Goal: Task Accomplishment & Management: Use online tool/utility

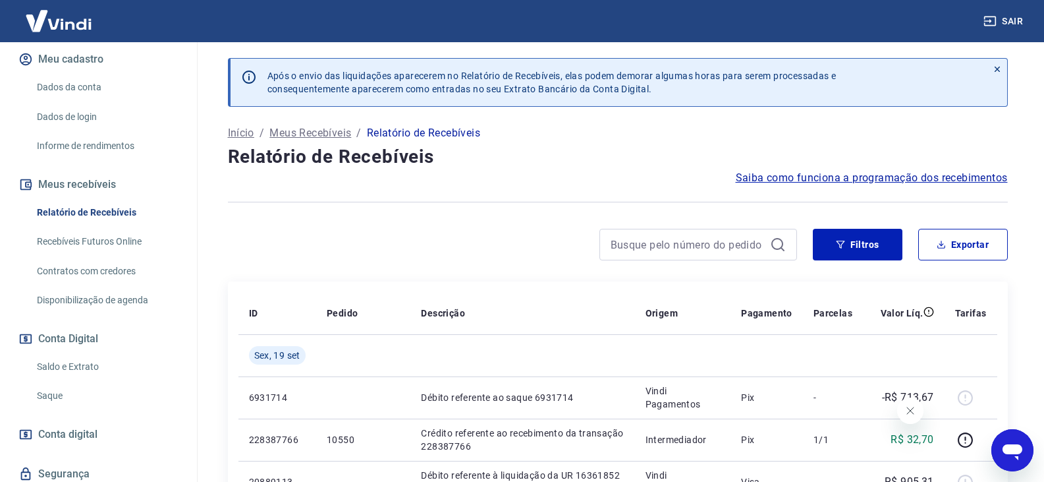
scroll to position [220, 0]
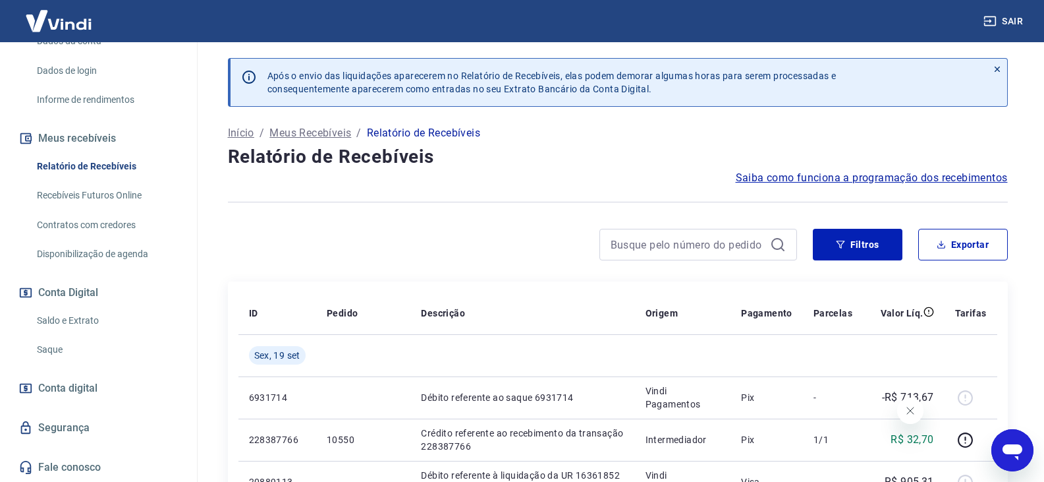
click at [61, 345] on link "Saque" at bounding box center [107, 349] width 150 height 27
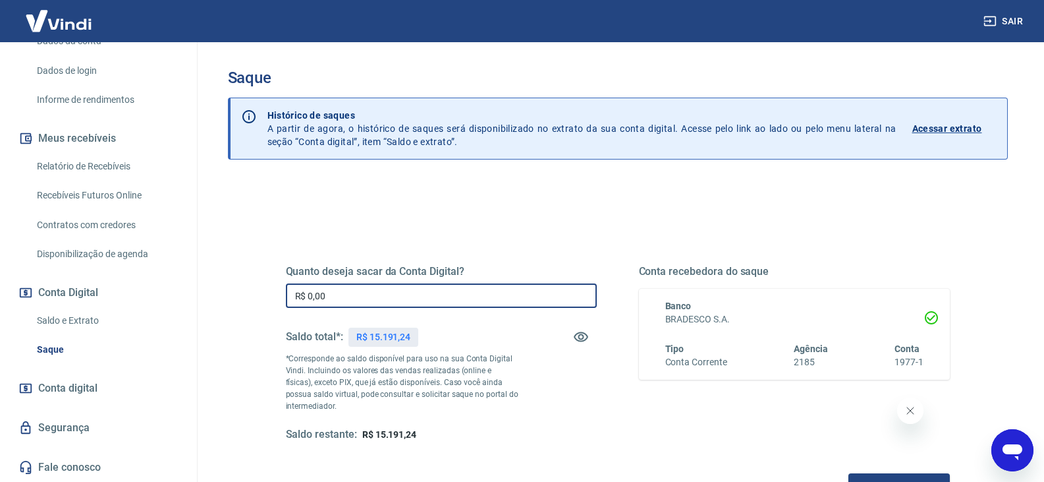
click at [339, 300] on input "R$ 0,00" at bounding box center [441, 295] width 311 height 24
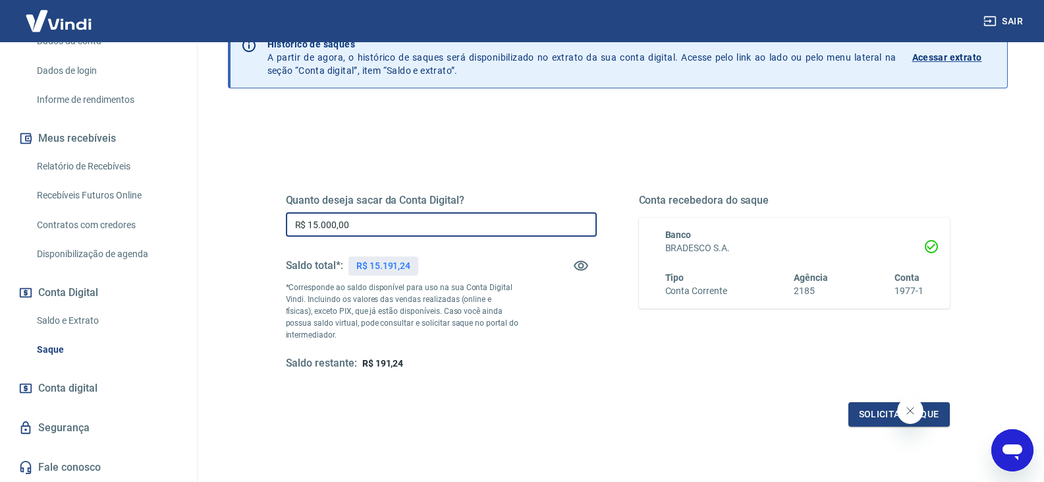
scroll to position [170, 0]
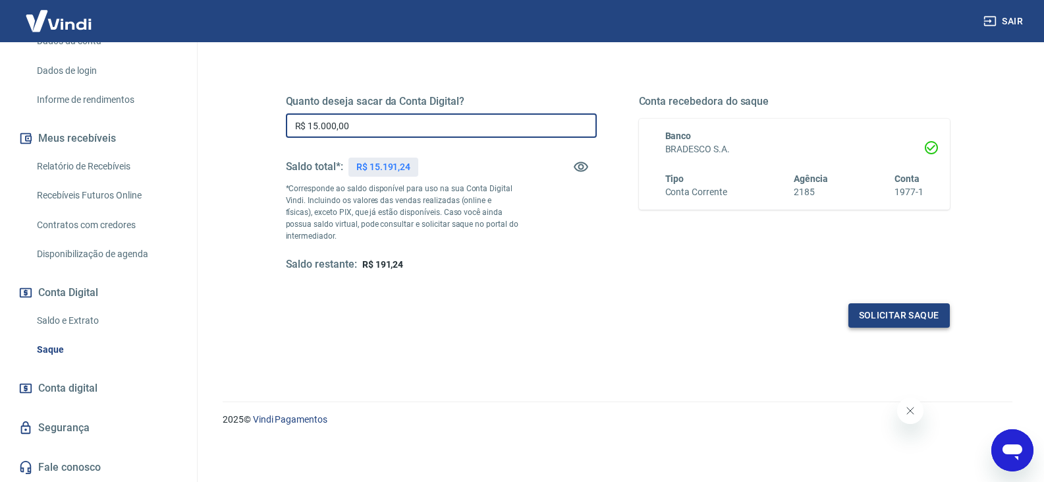
type input "R$ 15.000,00"
click at [914, 318] on button "Solicitar saque" at bounding box center [899, 315] width 101 height 24
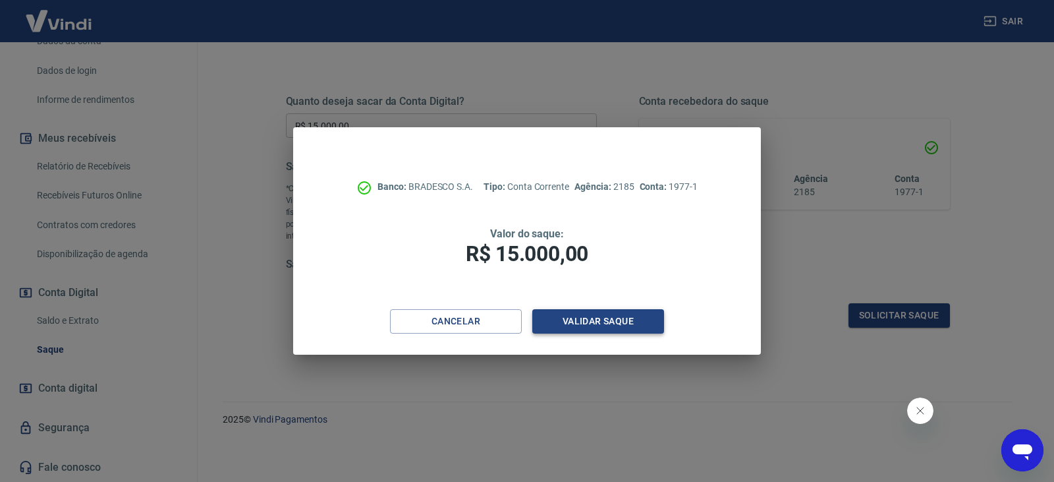
click at [584, 320] on button "Validar saque" at bounding box center [598, 321] width 132 height 24
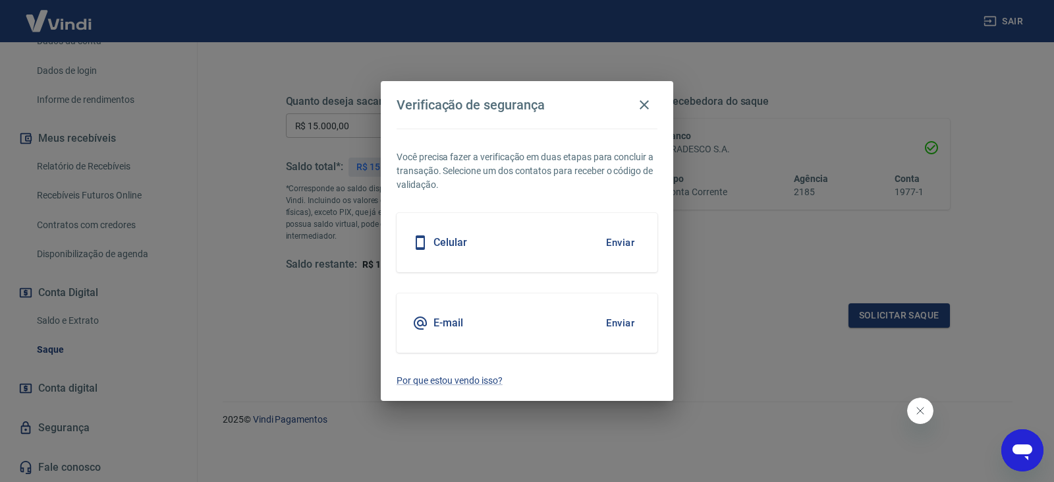
click at [620, 243] on button "Enviar" at bounding box center [620, 243] width 43 height 28
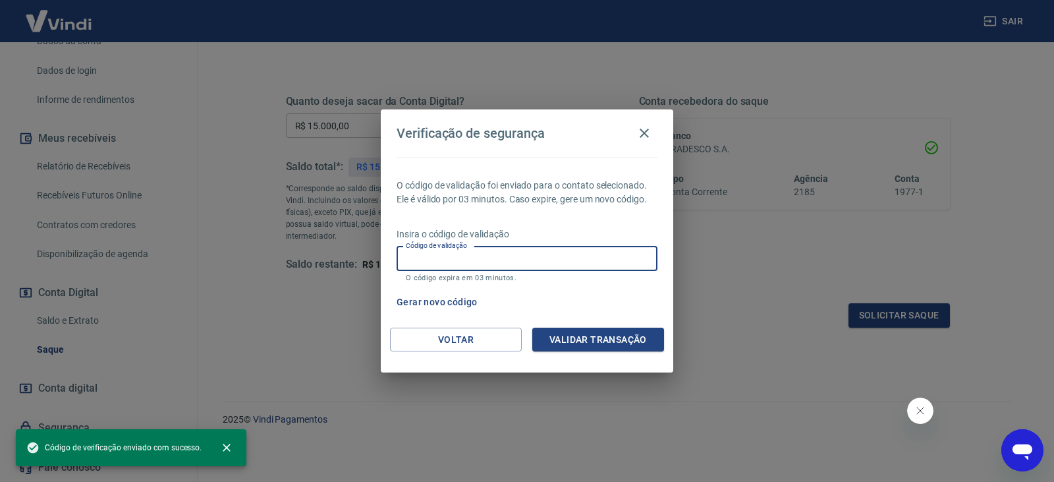
click at [466, 258] on input "Código de validação" at bounding box center [527, 258] width 261 height 24
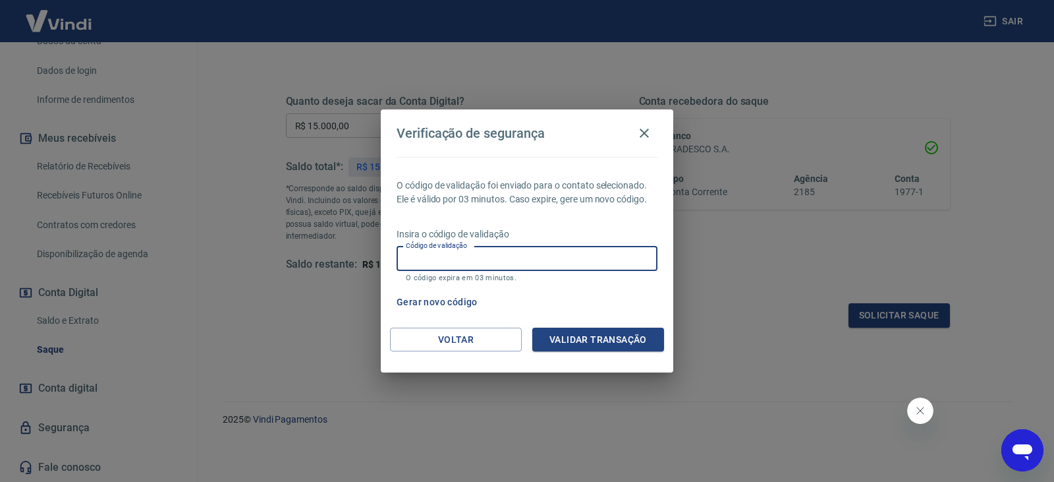
click at [615, 299] on div "Gerar novo código" at bounding box center [524, 302] width 266 height 24
click at [452, 264] on input "Código de validação" at bounding box center [527, 258] width 261 height 24
type input "337601"
click at [580, 343] on button "Validar transação" at bounding box center [598, 339] width 132 height 24
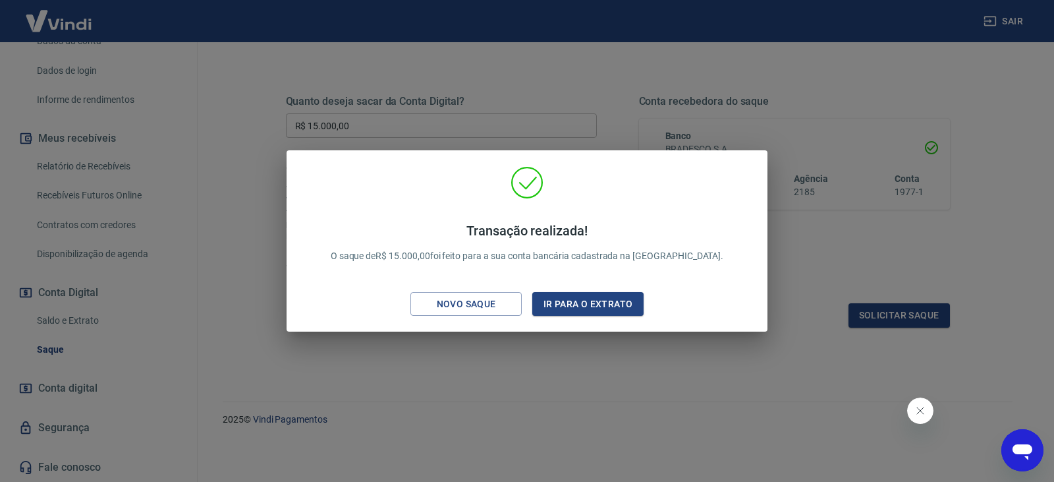
click at [442, 298] on div "Novo saque" at bounding box center [466, 304] width 91 height 16
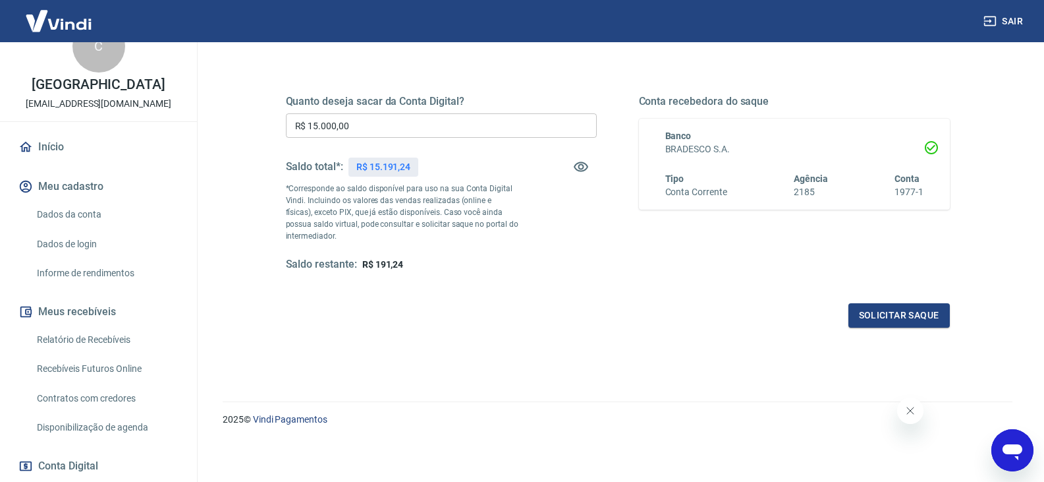
scroll to position [22, 0]
